Goal: Use online tool/utility: Utilize a website feature to perform a specific function

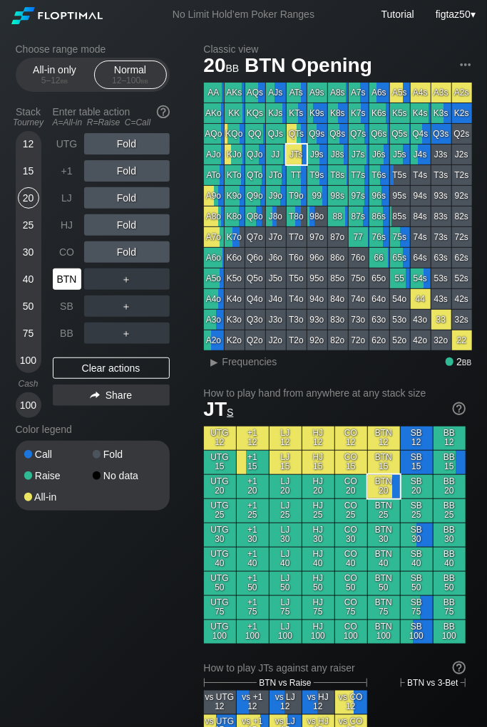
click at [60, 278] on div "BTN" at bounding box center [67, 279] width 28 height 21
click at [216, 363] on div "▸" at bounding box center [214, 361] width 19 height 17
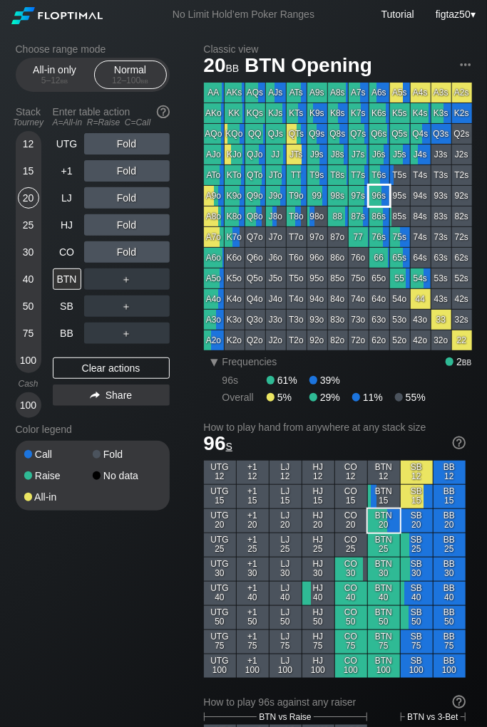
click at [380, 199] on div "96s" at bounding box center [379, 196] width 20 height 20
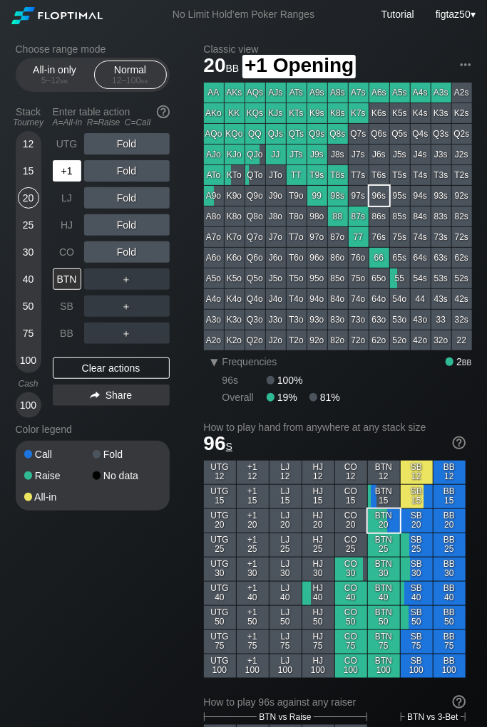
click at [66, 167] on div "+1" at bounding box center [67, 170] width 28 height 21
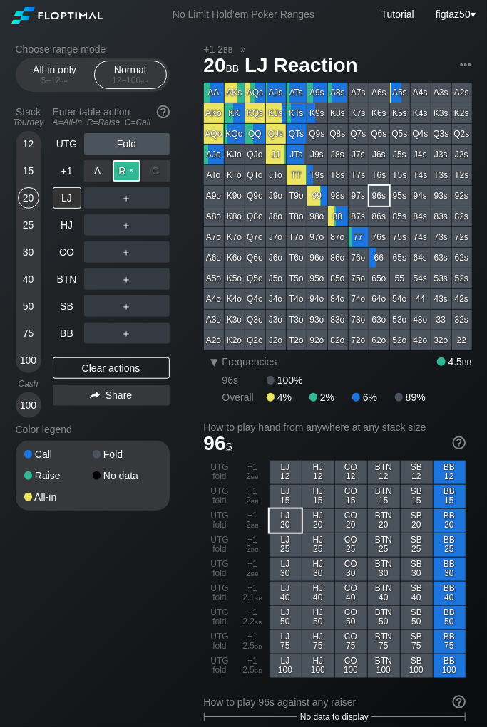
click at [123, 166] on div "R ✕" at bounding box center [127, 170] width 28 height 21
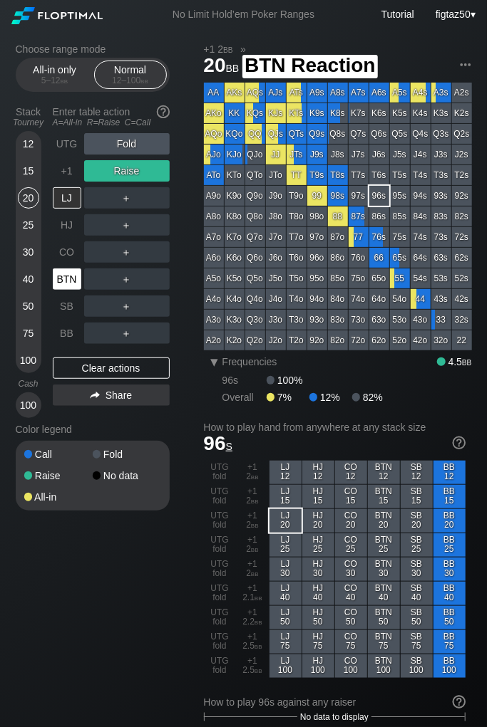
click at [71, 274] on div "BTN" at bounding box center [67, 279] width 28 height 21
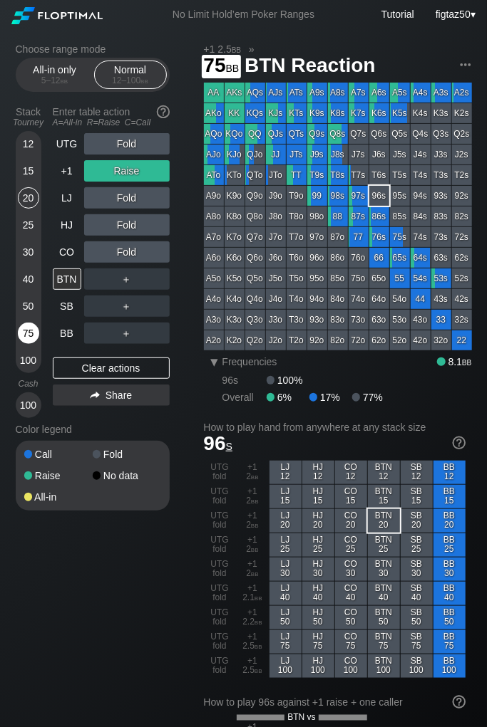
click at [30, 337] on div "75" at bounding box center [28, 333] width 21 height 21
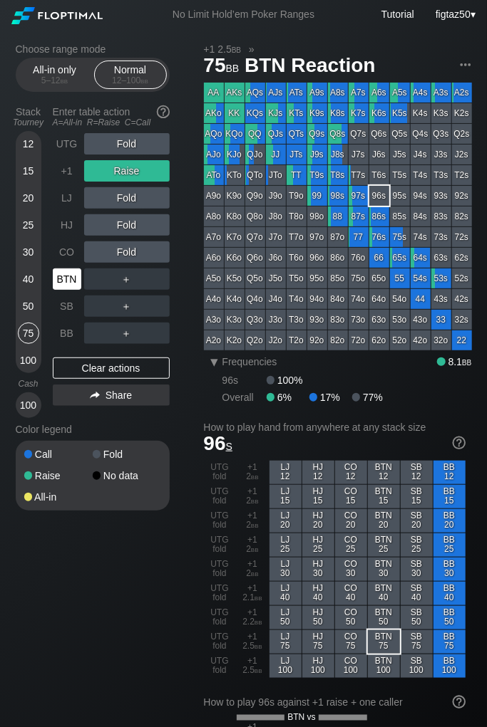
click at [73, 278] on div "BTN" at bounding box center [67, 279] width 28 height 21
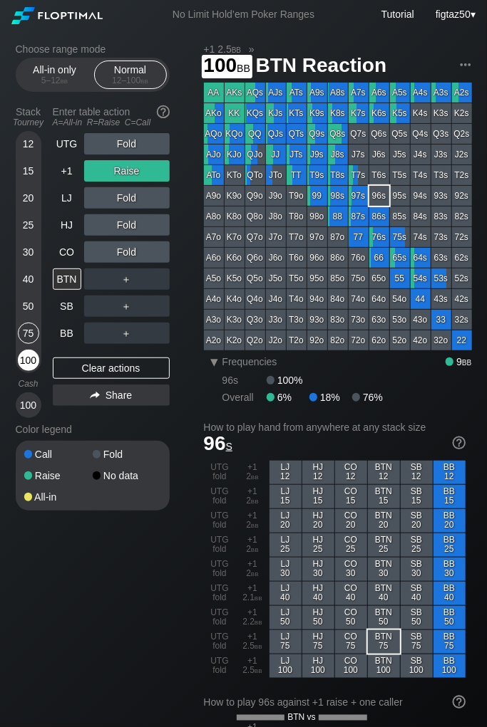
click at [28, 360] on div "100" at bounding box center [28, 360] width 21 height 21
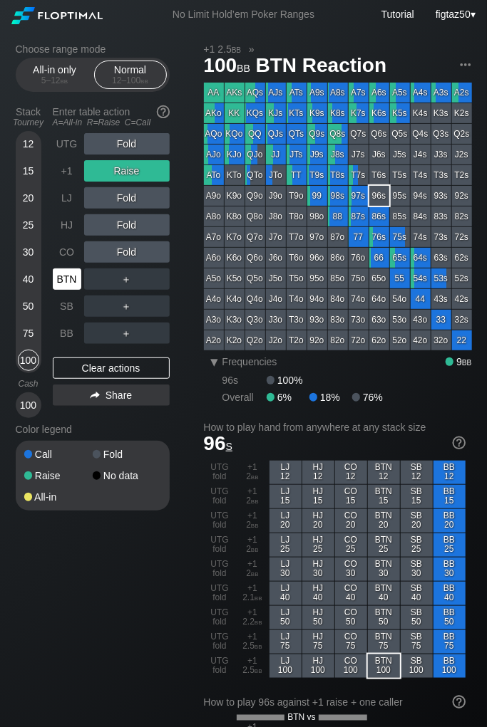
click at [68, 280] on div "BTN" at bounding box center [67, 279] width 28 height 21
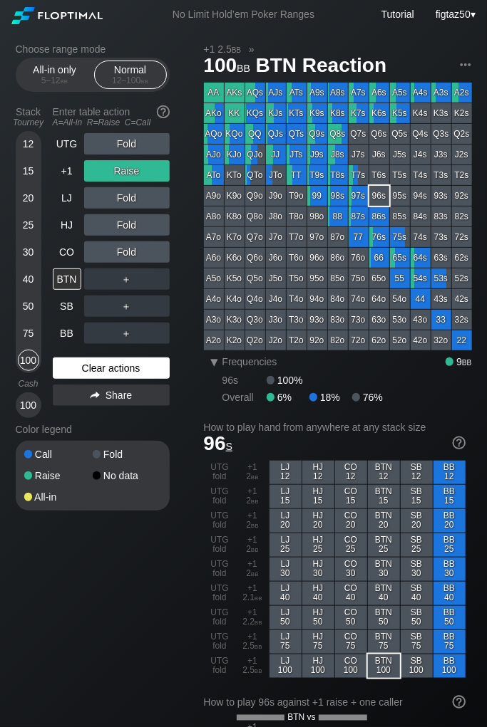
click at [113, 368] on div "Clear actions" at bounding box center [111, 368] width 117 height 21
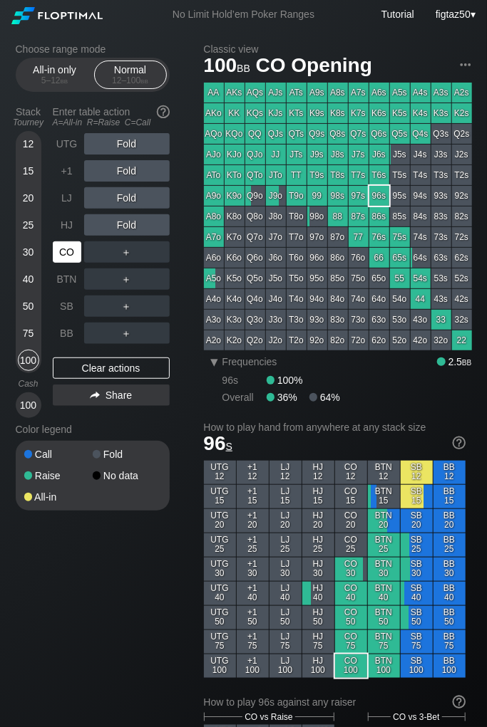
click at [61, 251] on div "CO" at bounding box center [67, 252] width 28 height 21
click at [66, 251] on div "CO" at bounding box center [67, 252] width 28 height 21
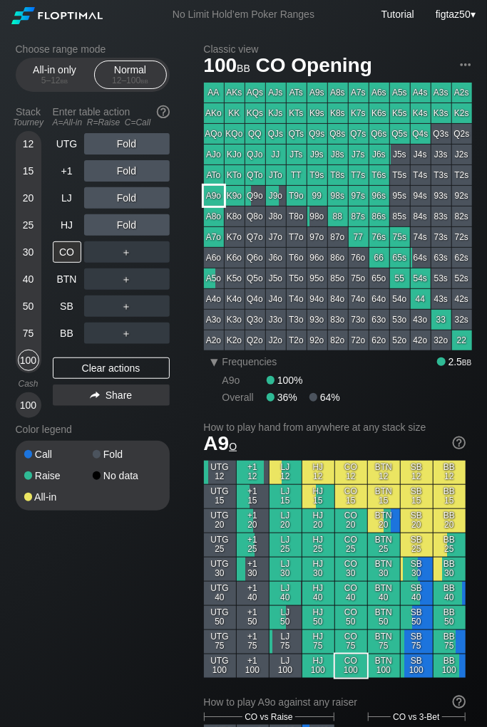
click at [216, 199] on div "A9o" at bounding box center [214, 196] width 20 height 20
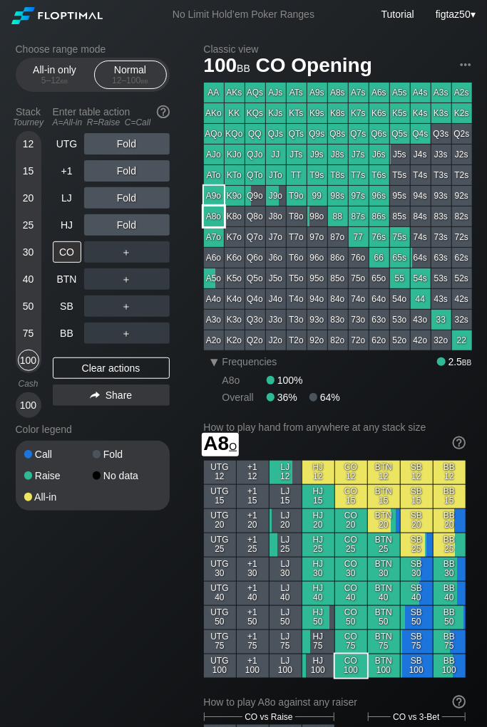
click at [214, 219] on div "A8o" at bounding box center [214, 217] width 20 height 20
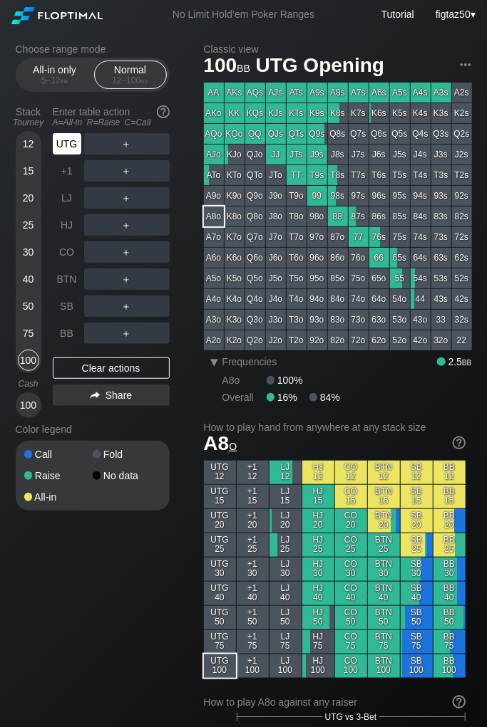
click at [67, 136] on div "UTG" at bounding box center [67, 143] width 28 height 21
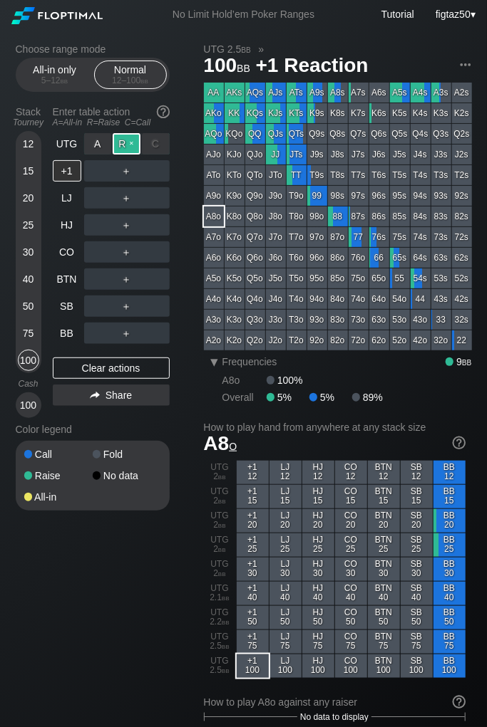
click at [121, 142] on div "R ✕" at bounding box center [127, 143] width 28 height 21
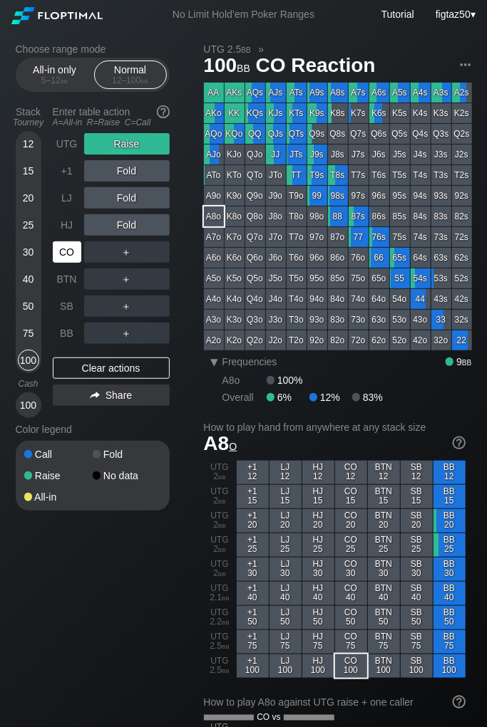
click at [68, 250] on div "CO" at bounding box center [67, 252] width 28 height 21
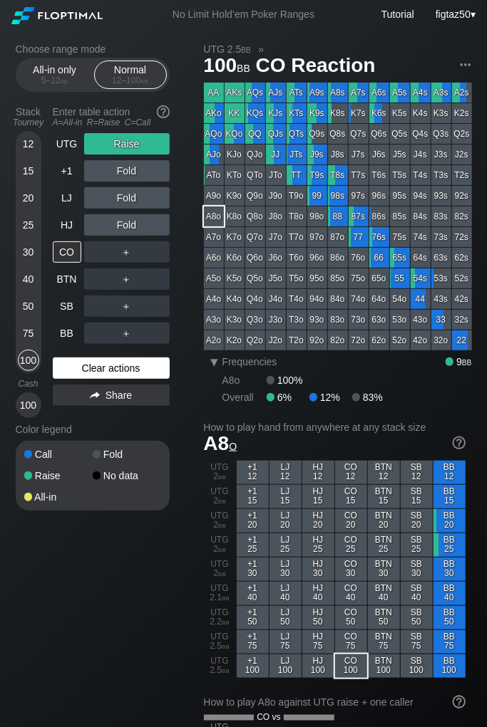
click at [139, 368] on div "Clear actions" at bounding box center [111, 368] width 117 height 21
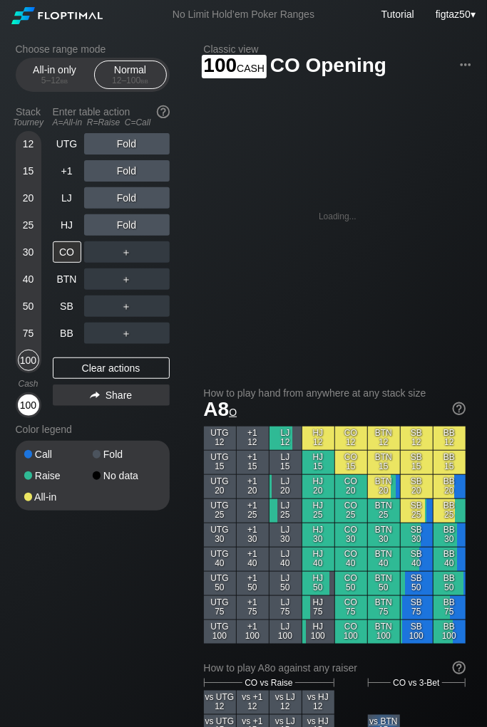
click at [30, 404] on div "100" at bounding box center [28, 405] width 21 height 21
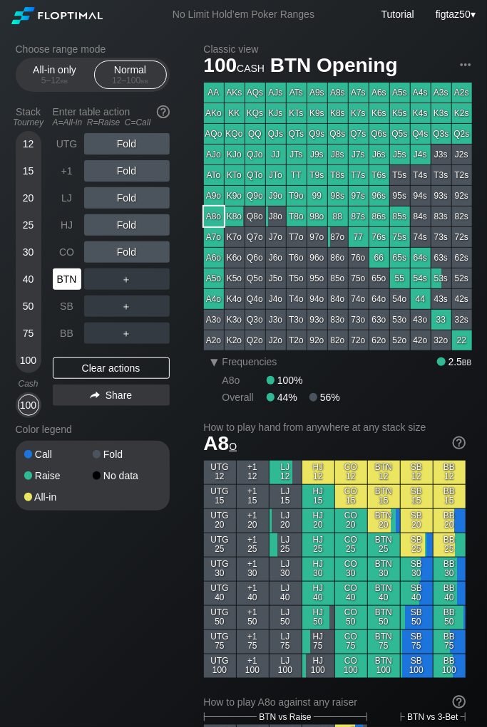
click at [69, 281] on div "BTN" at bounding box center [67, 279] width 28 height 21
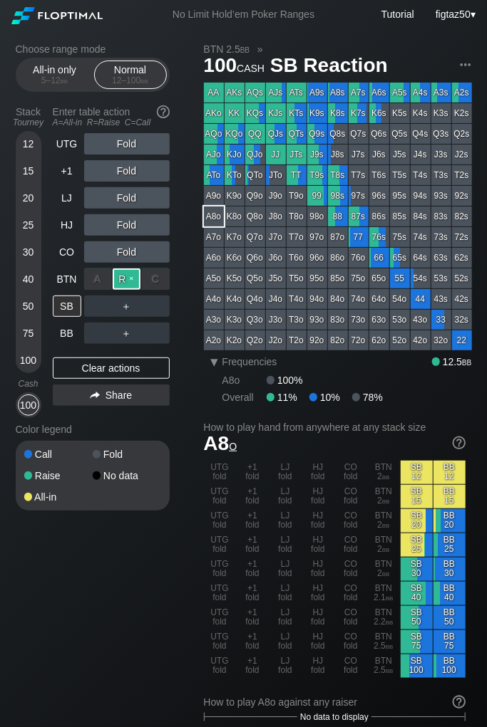
click at [123, 281] on div "R ✕" at bounding box center [127, 279] width 28 height 21
click at [71, 310] on div "SB" at bounding box center [67, 306] width 28 height 21
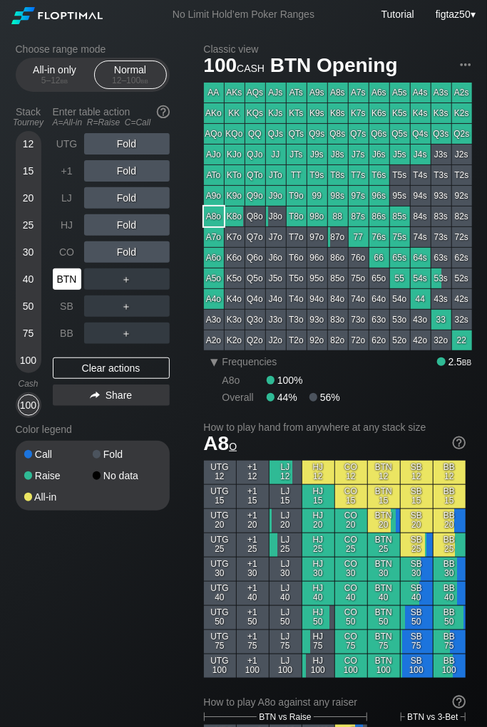
click at [66, 282] on div "BTN" at bounding box center [67, 279] width 28 height 21
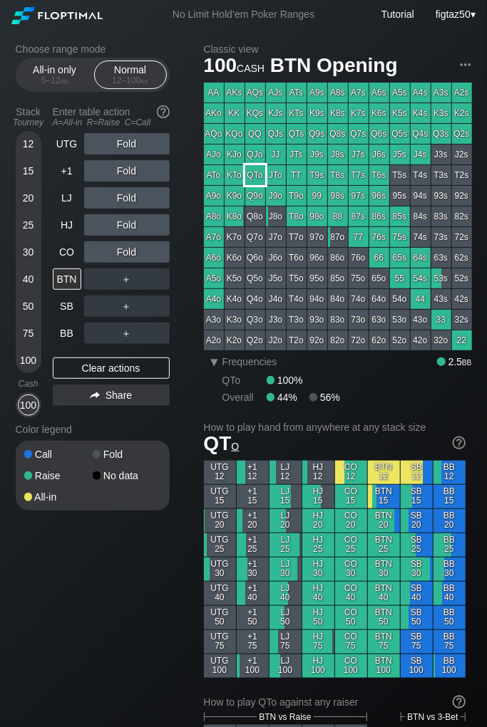
click at [253, 175] on div "QTo" at bounding box center [255, 175] width 20 height 20
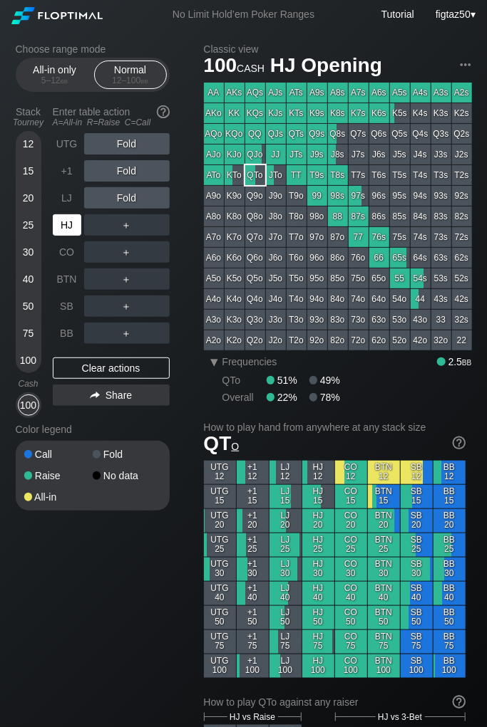
click at [72, 229] on div "HJ" at bounding box center [67, 224] width 28 height 21
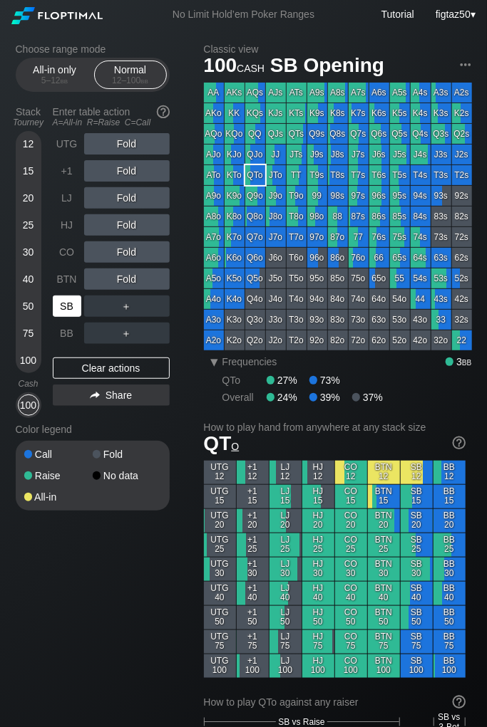
click at [69, 308] on div "SB" at bounding box center [67, 306] width 28 height 21
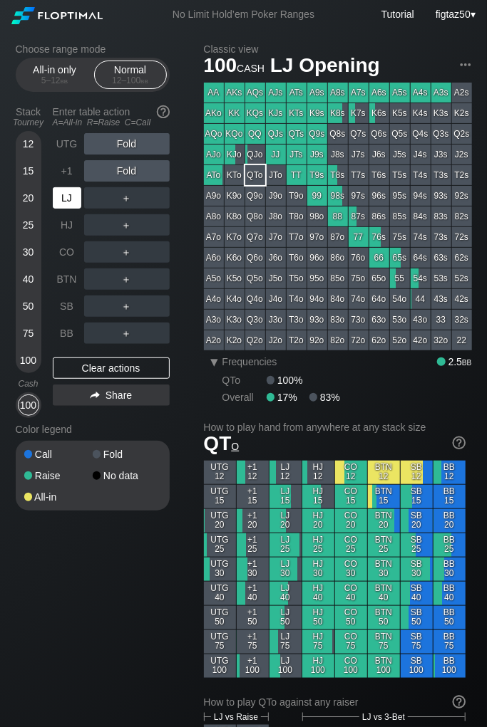
click at [64, 200] on div "LJ" at bounding box center [67, 197] width 28 height 21
click at [68, 199] on div "LJ" at bounding box center [67, 197] width 28 height 21
click at [66, 200] on div "LJ" at bounding box center [67, 197] width 28 height 21
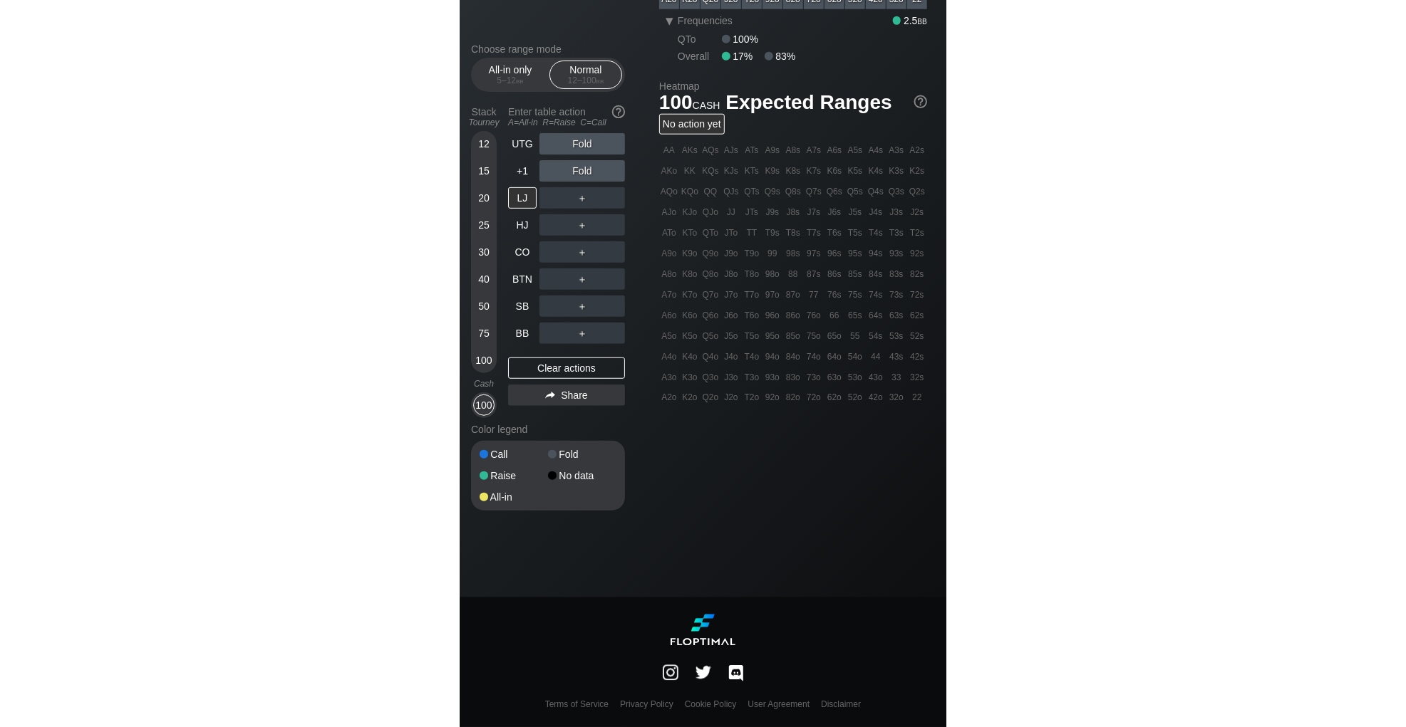
scroll to position [341, 0]
